Goal: Book appointment/travel/reservation

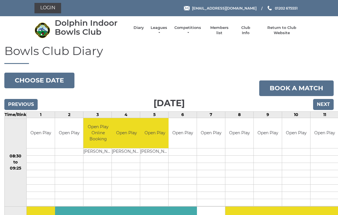
click at [323, 105] on input "Next" at bounding box center [323, 104] width 21 height 11
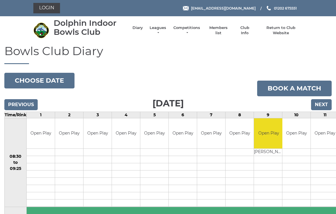
click at [48, 81] on button "Choose date" at bounding box center [39, 81] width 70 height 16
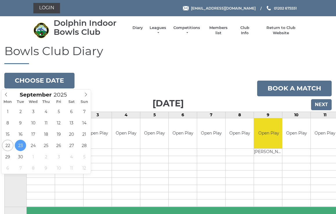
type input "2025-09-25"
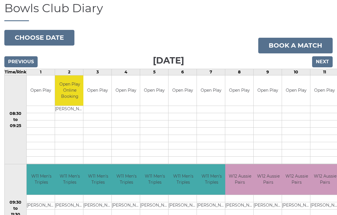
scroll to position [36, 0]
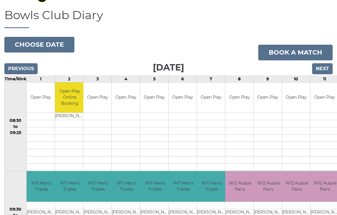
click at [44, 45] on button "Choose date" at bounding box center [39, 45] width 70 height 16
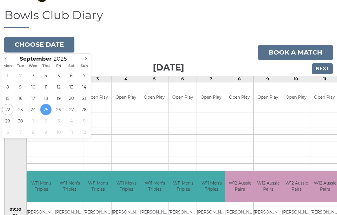
type input "2025-09-24"
